Goal: Information Seeking & Learning: Check status

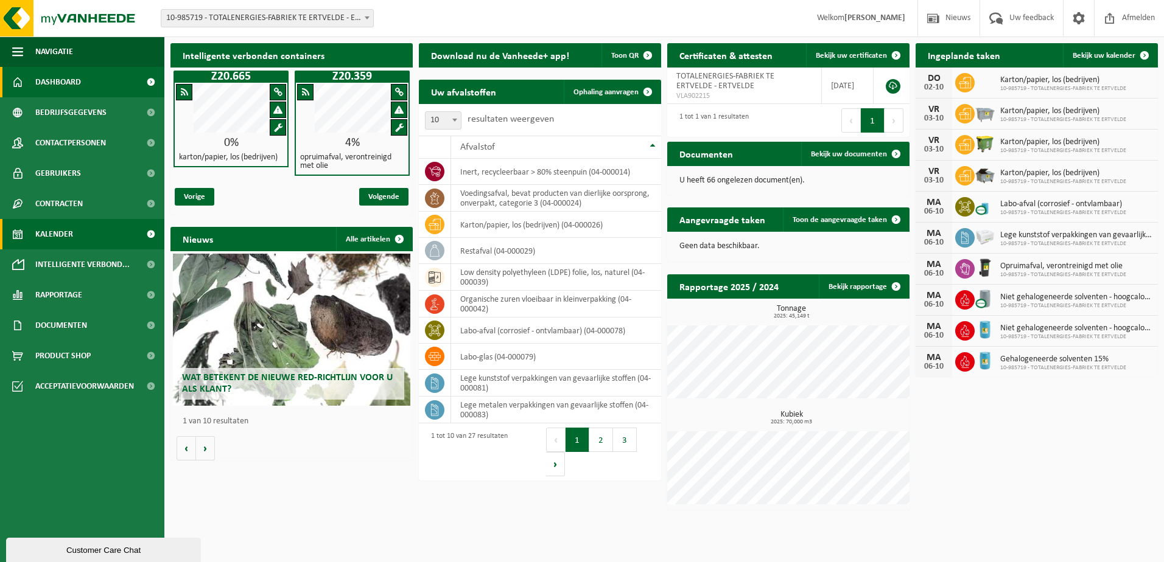
click at [69, 235] on span "Kalender" at bounding box center [54, 234] width 38 height 30
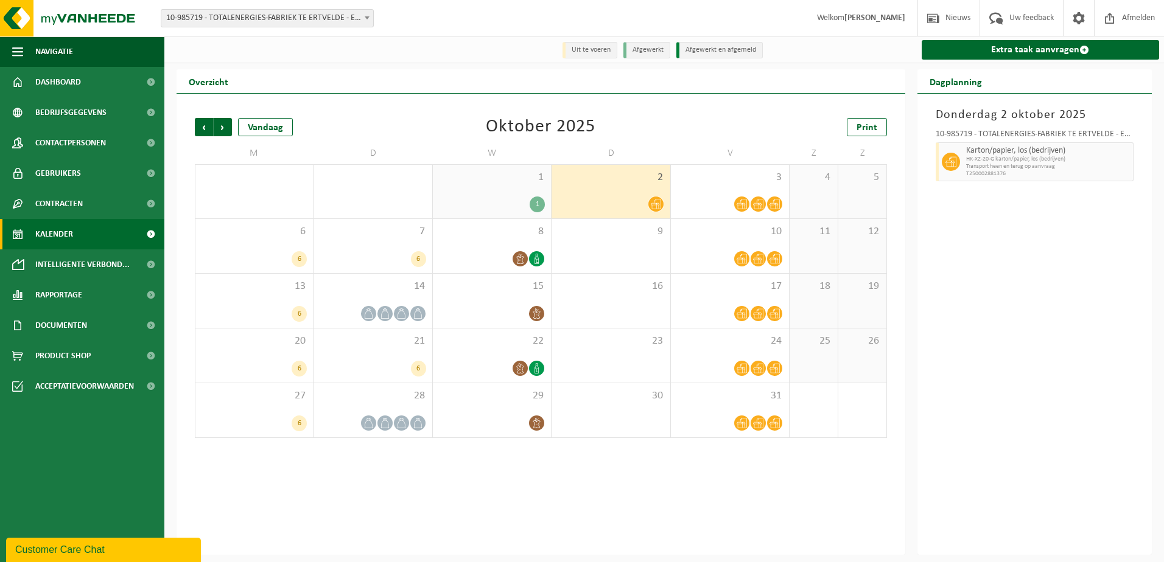
click at [1021, 155] on span "Karton/papier, los (bedrijven)" at bounding box center [1048, 151] width 164 height 10
click at [660, 207] on icon at bounding box center [656, 204] width 10 height 10
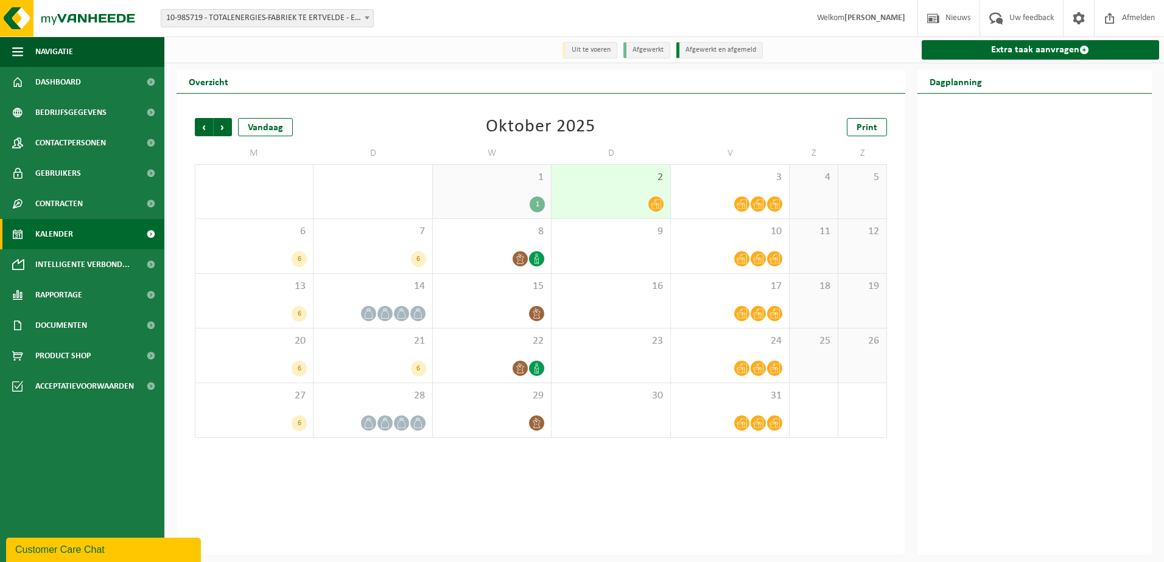
click at [660, 207] on icon at bounding box center [656, 204] width 10 height 10
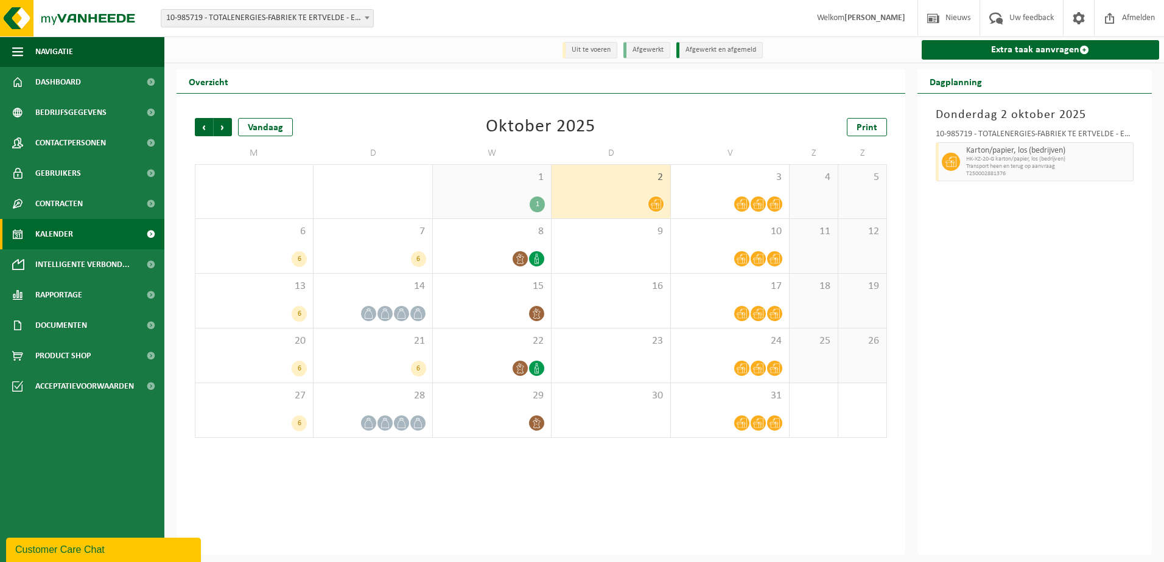
click at [1019, 154] on span "Karton/papier, los (bedrijven)" at bounding box center [1048, 151] width 164 height 10
click at [67, 257] on span "Intelligente verbond..." at bounding box center [82, 264] width 94 height 30
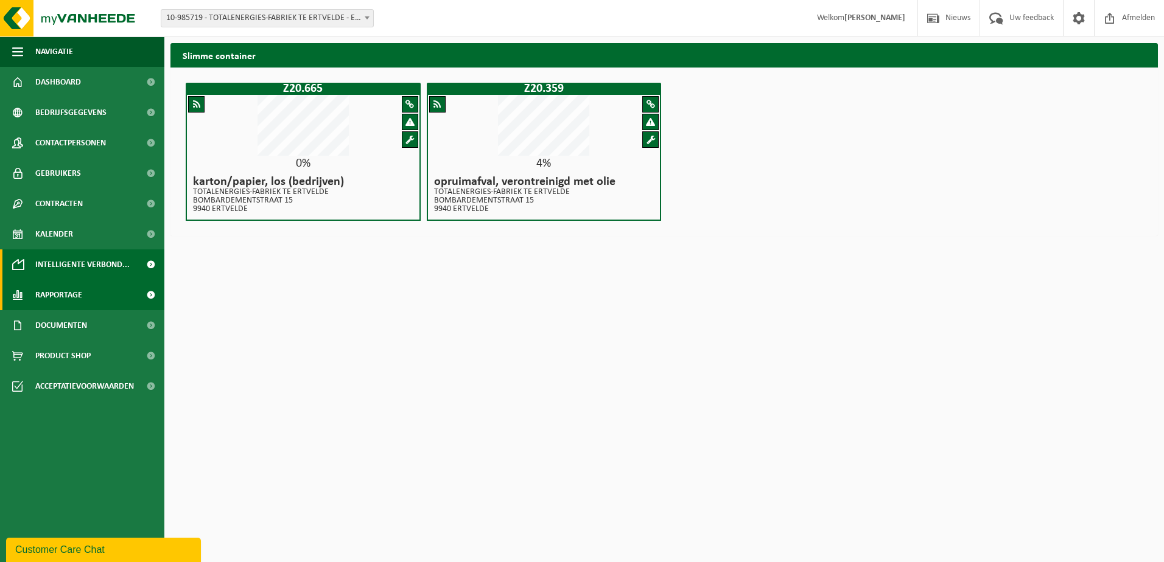
click at [65, 296] on span "Rapportage" at bounding box center [58, 295] width 47 height 30
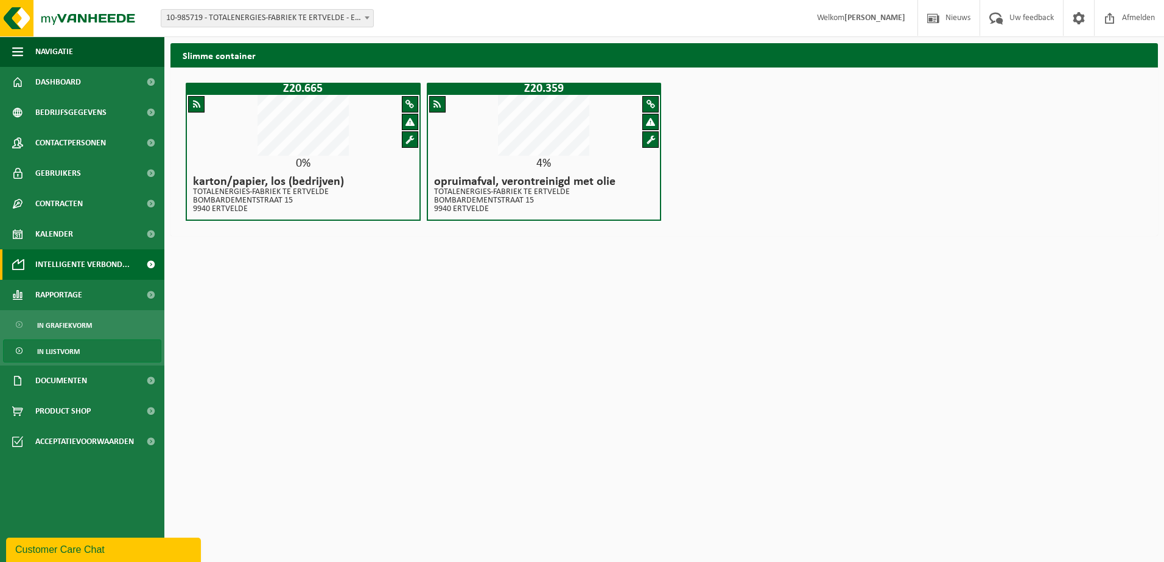
click at [60, 351] on span "In lijstvorm" at bounding box center [58, 351] width 43 height 23
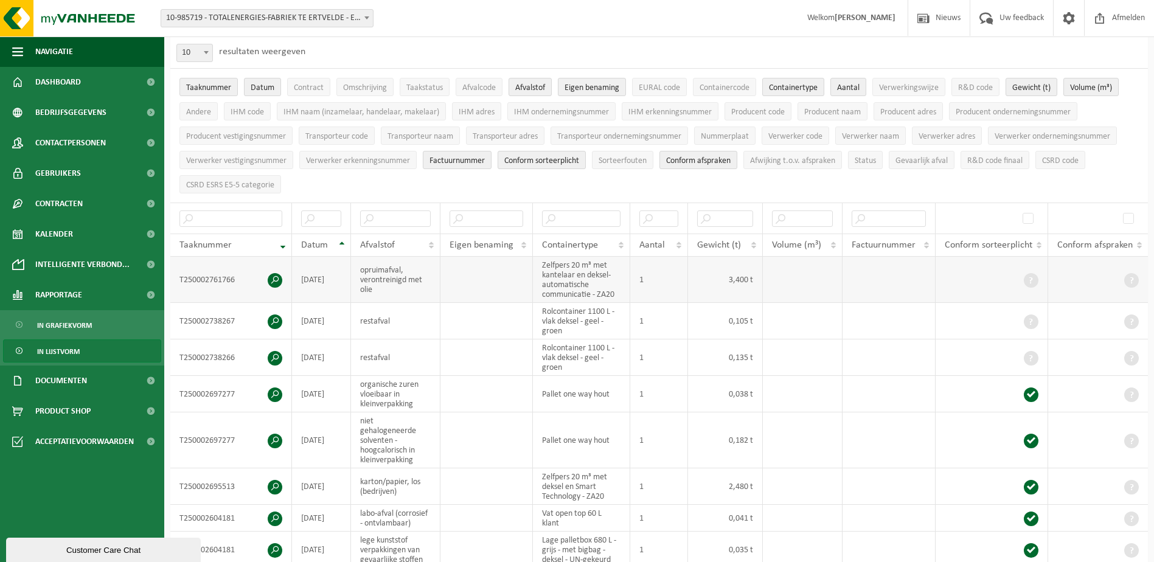
scroll to position [61, 0]
click at [618, 244] on th "Containertype" at bounding box center [581, 246] width 97 height 23
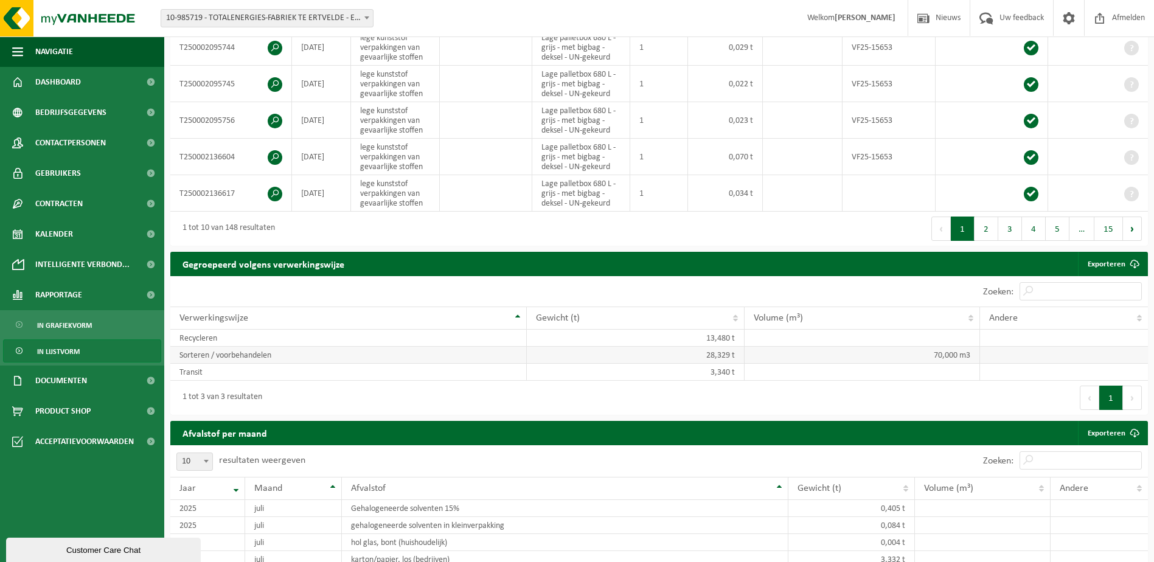
scroll to position [487, 0]
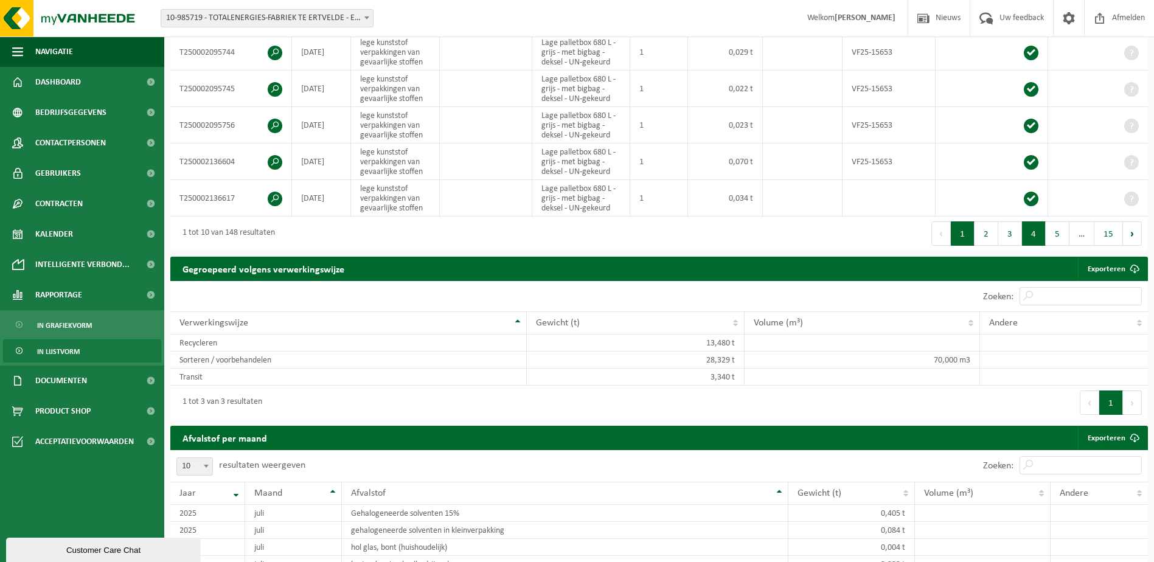
click at [1033, 231] on button "4" at bounding box center [1034, 234] width 24 height 24
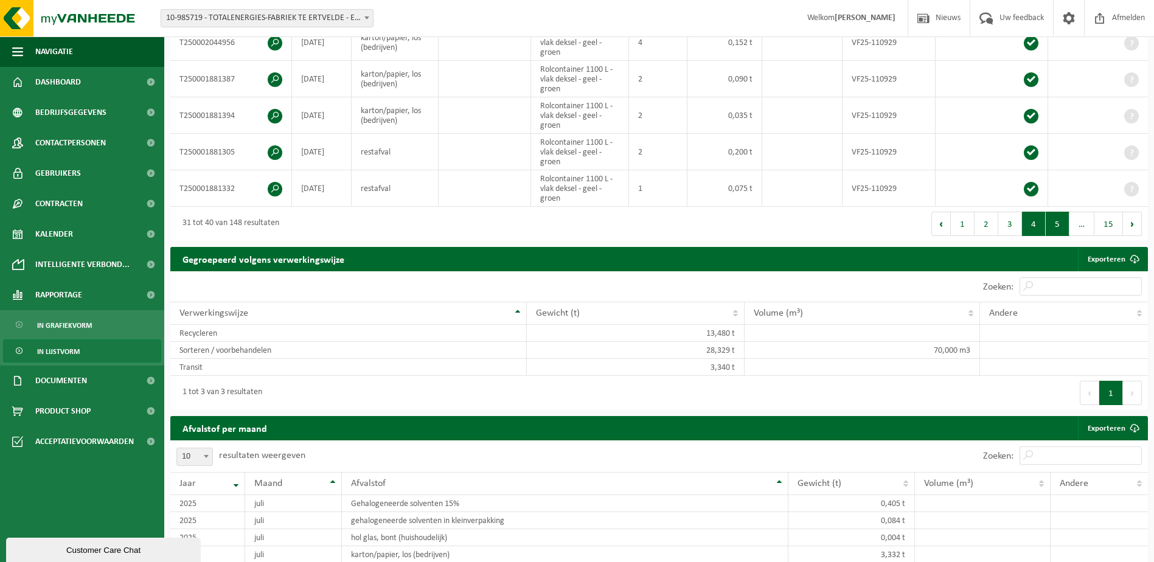
click at [1060, 225] on button "5" at bounding box center [1058, 224] width 24 height 24
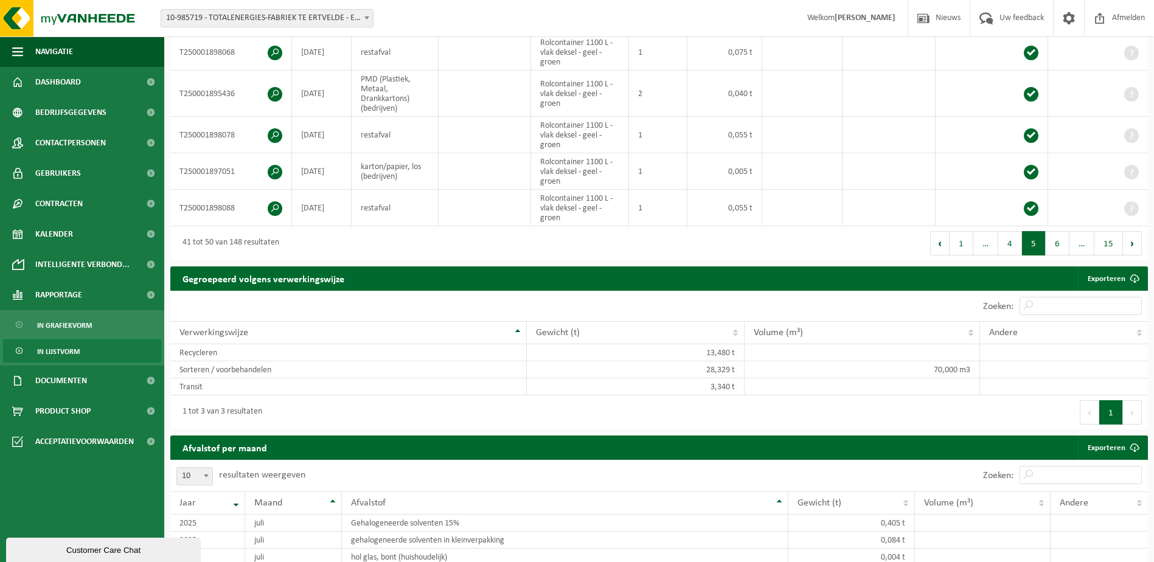
click at [1109, 240] on button "15" at bounding box center [1109, 243] width 29 height 24
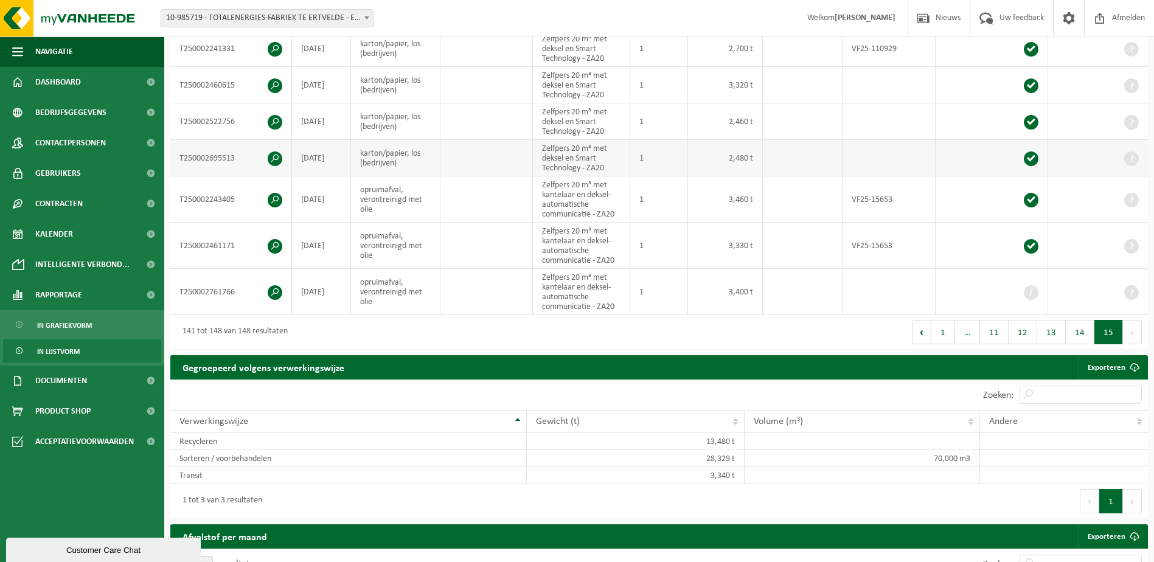
scroll to position [304, 0]
